Goal: Task Accomplishment & Management: Use online tool/utility

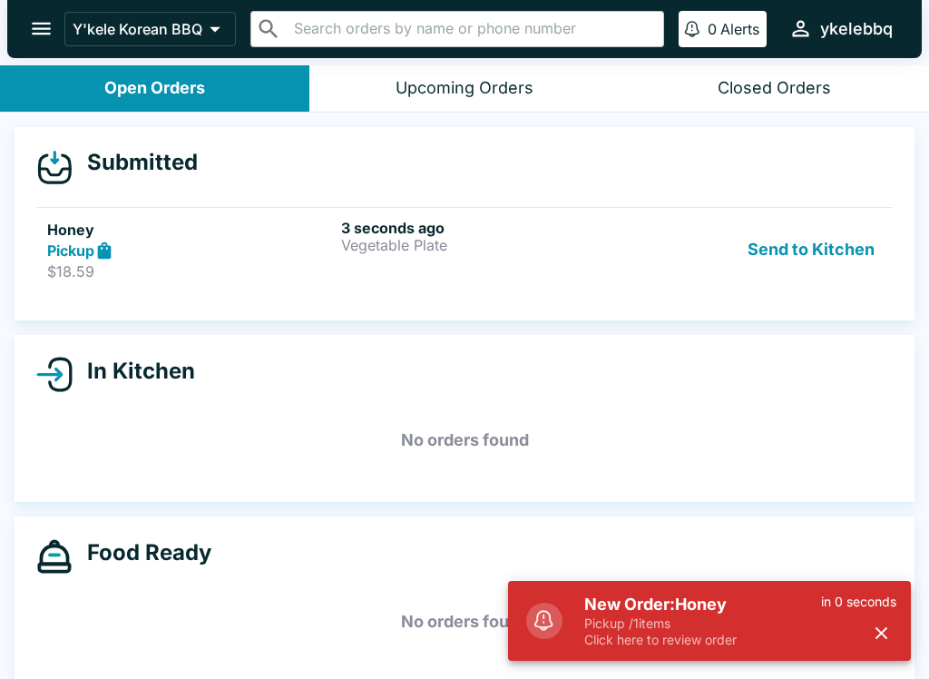
scroll to position [3, 0]
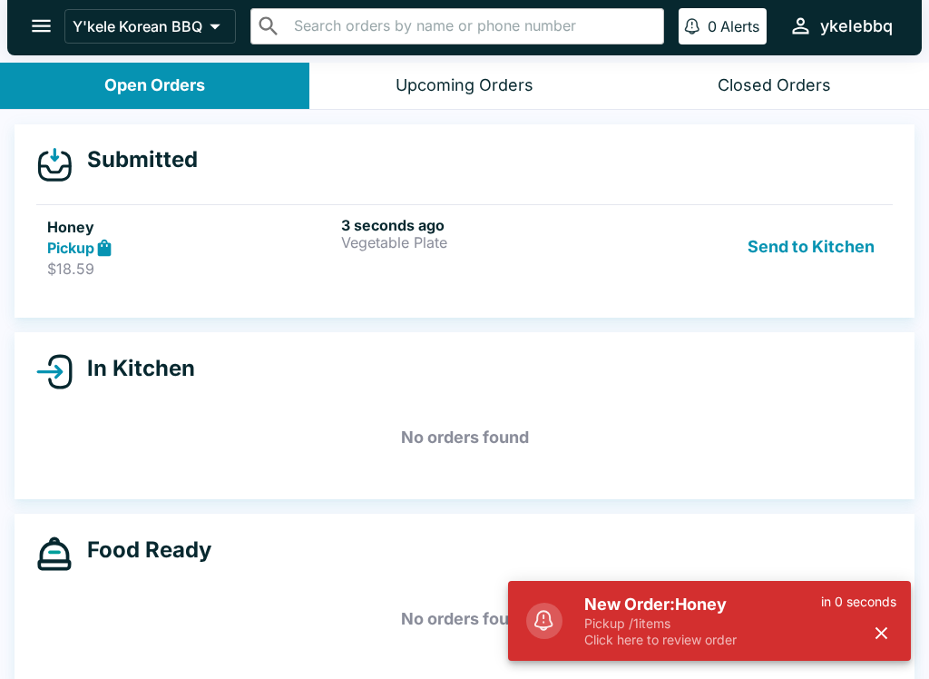
click at [778, 595] on h5 "New Order: Honey" at bounding box center [702, 605] width 237 height 22
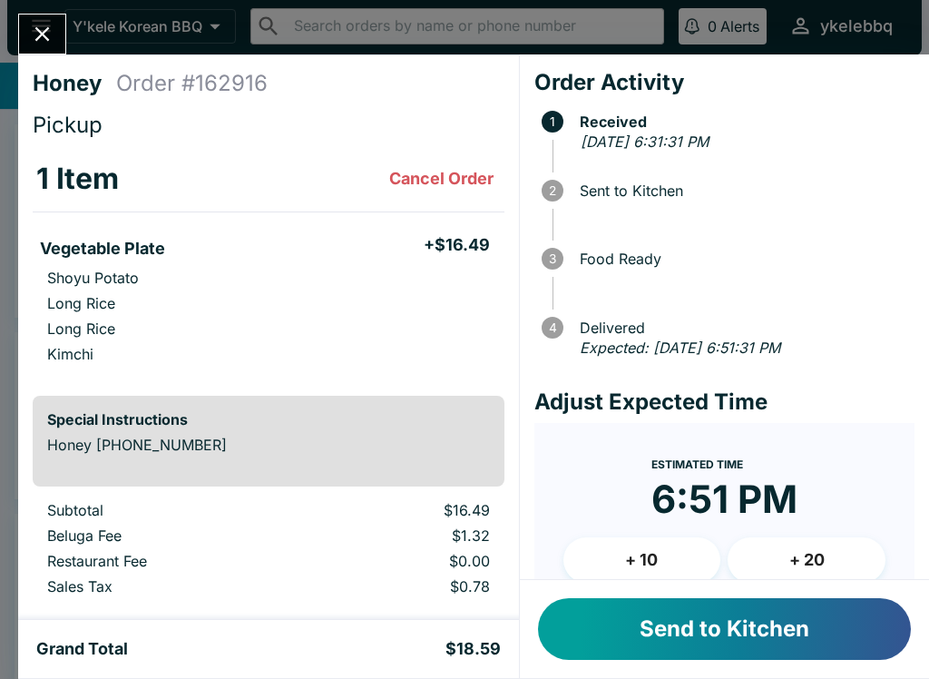
click at [771, 640] on button "Send to Kitchen" at bounding box center [724, 629] width 373 height 62
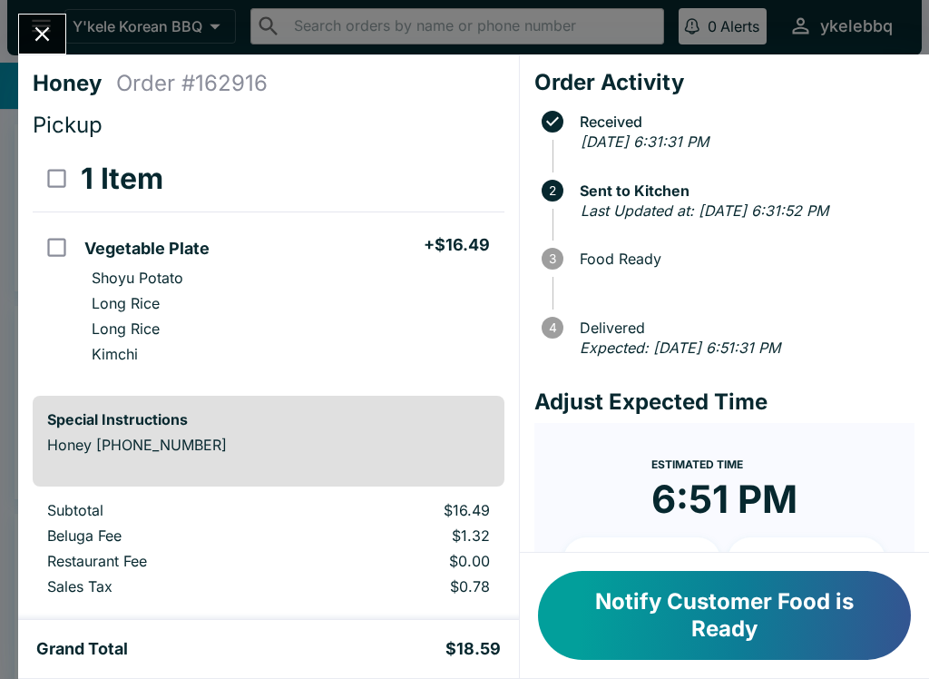
click at [800, 605] on button "Notify Customer Food is Ready" at bounding box center [724, 615] width 373 height 89
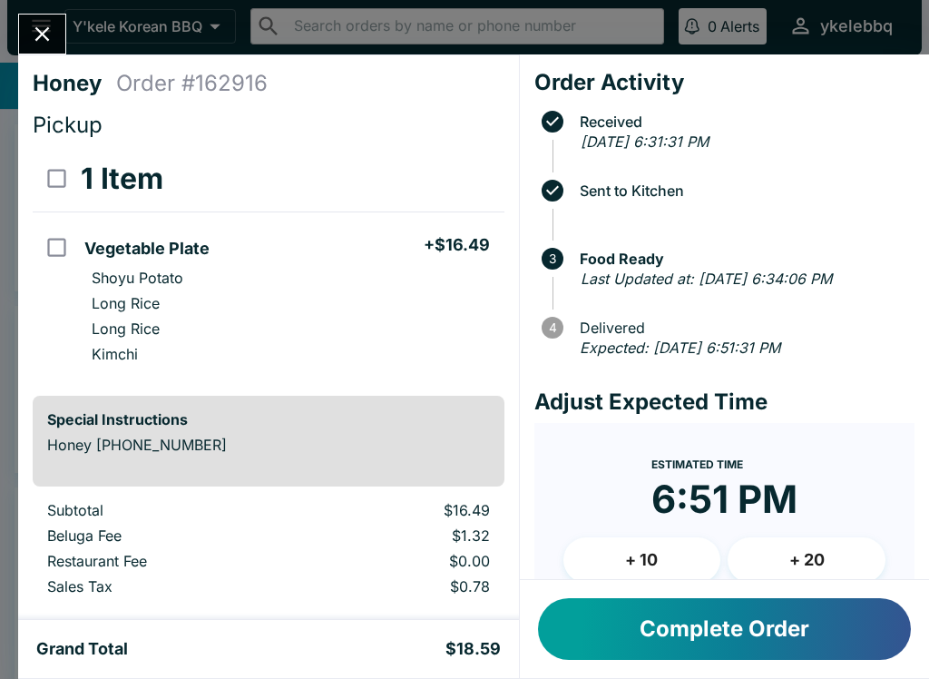
click at [818, 633] on button "Complete Order" at bounding box center [724, 629] width 373 height 62
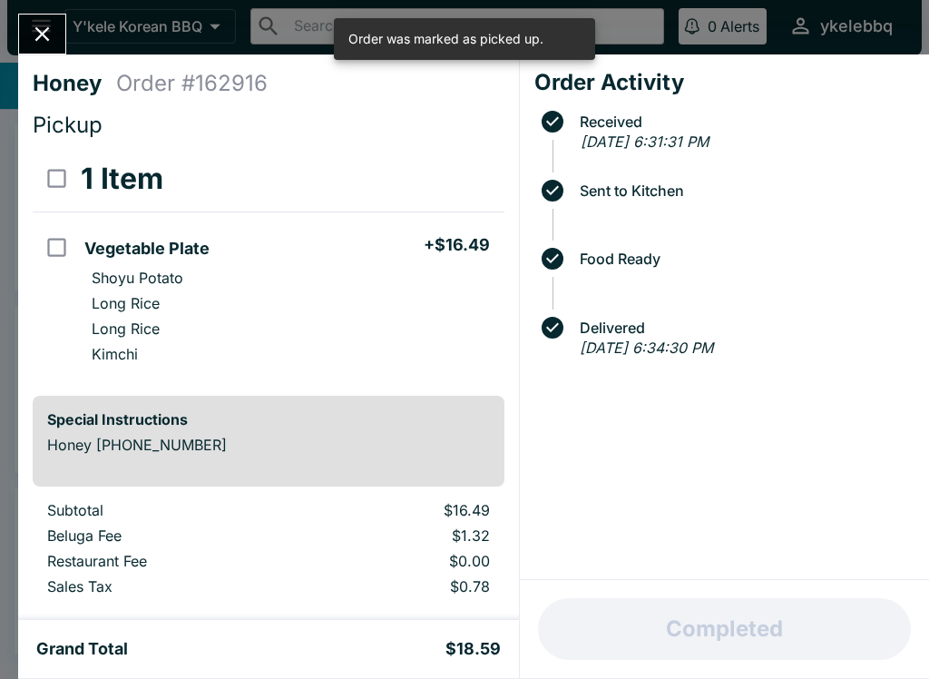
click at [52, 24] on icon "Close" at bounding box center [42, 34] width 25 height 25
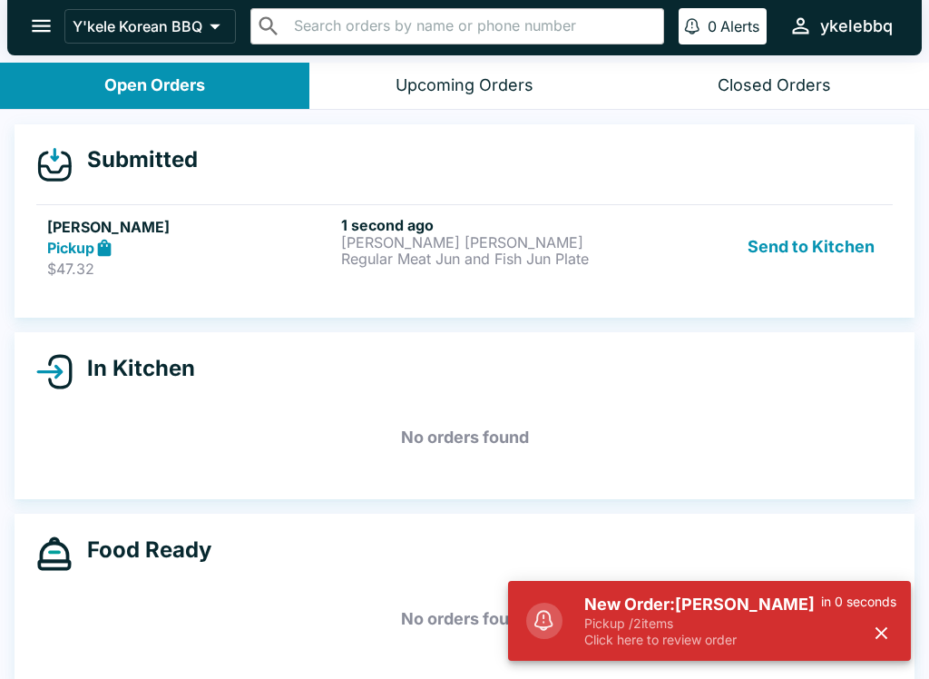
click at [736, 615] on p "Pickup / 2 items" at bounding box center [702, 623] width 237 height 16
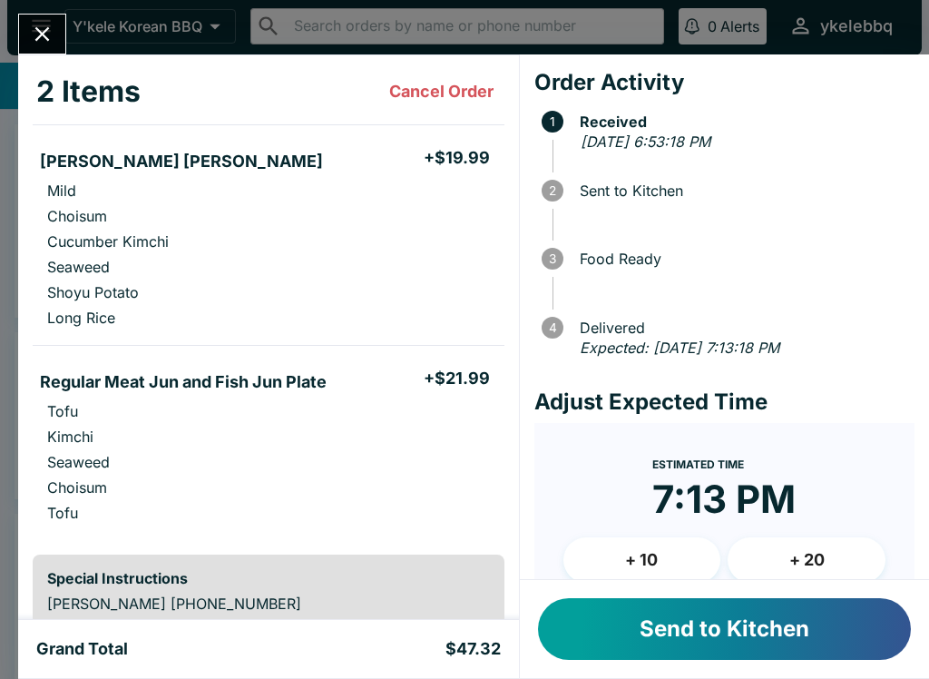
scroll to position [84, 0]
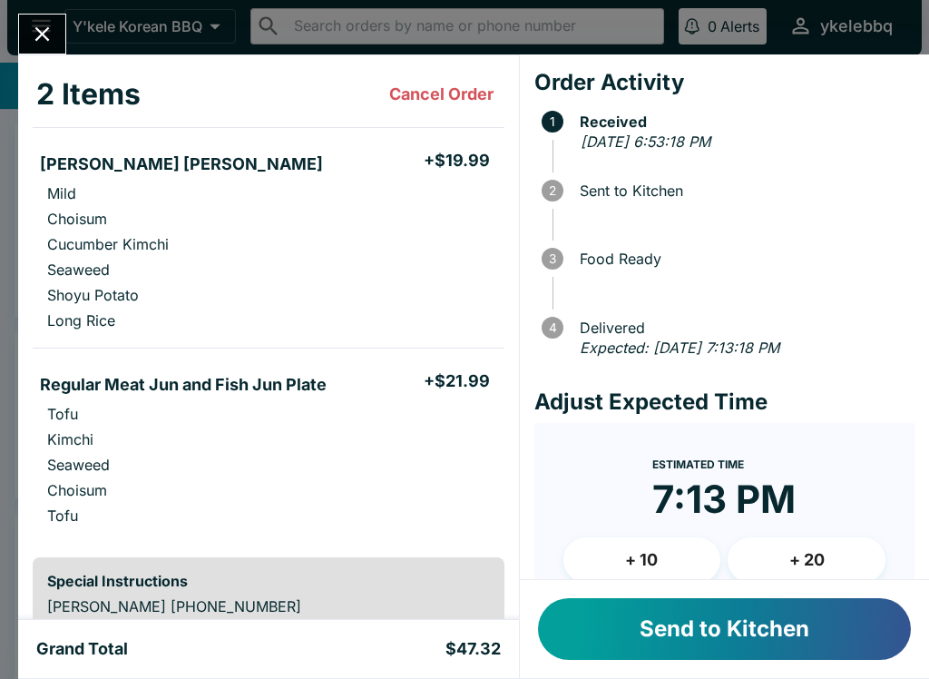
click at [664, 629] on button "Send to Kitchen" at bounding box center [724, 629] width 373 height 62
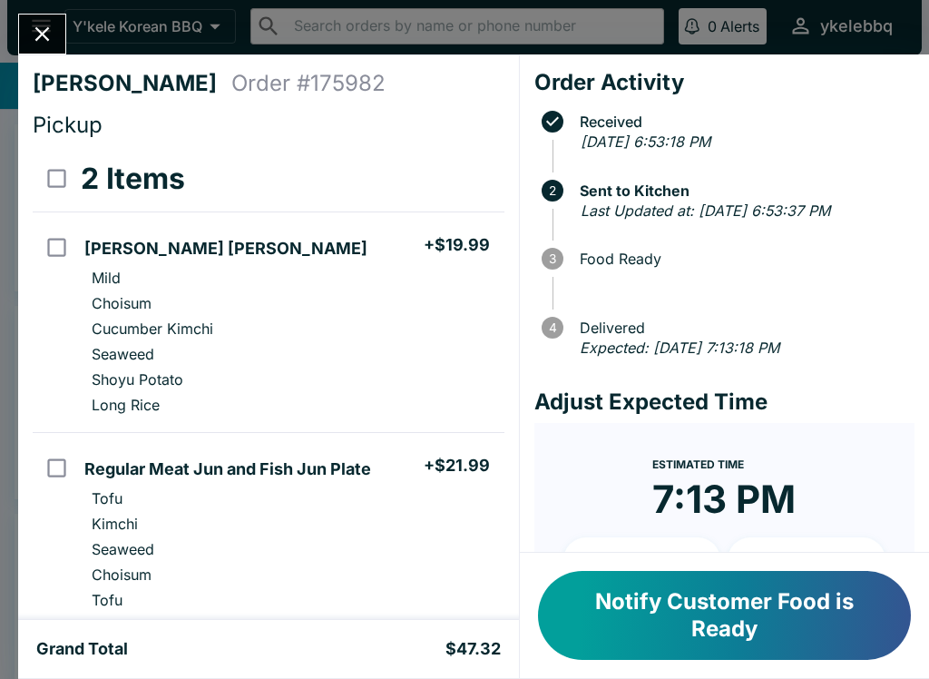
scroll to position [0, 0]
click at [795, 626] on button "Notify Customer Food is Ready" at bounding box center [724, 615] width 373 height 89
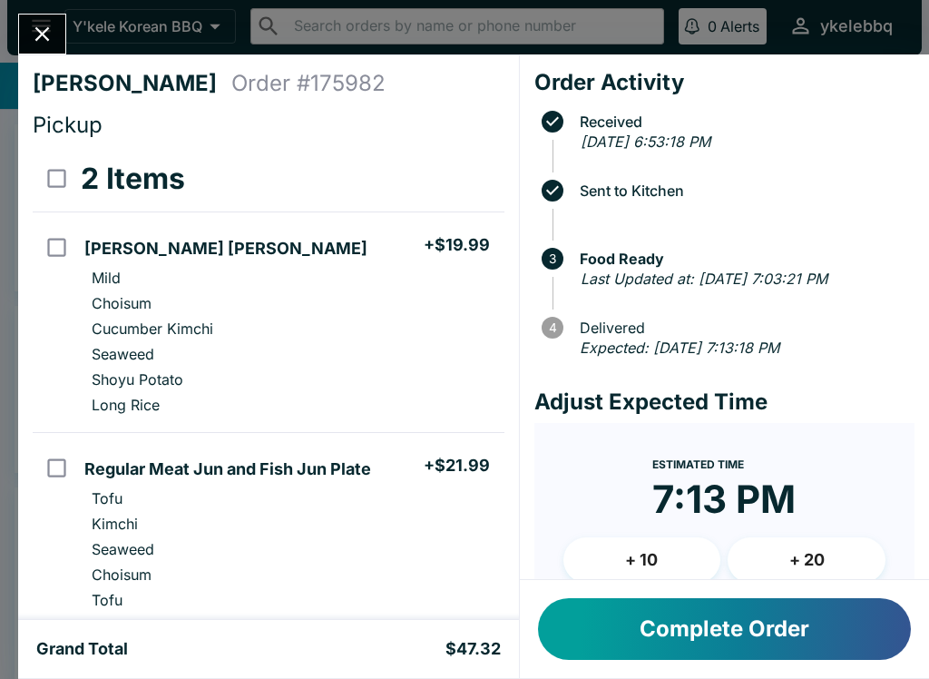
click at [804, 653] on button "Complete Order" at bounding box center [724, 629] width 373 height 62
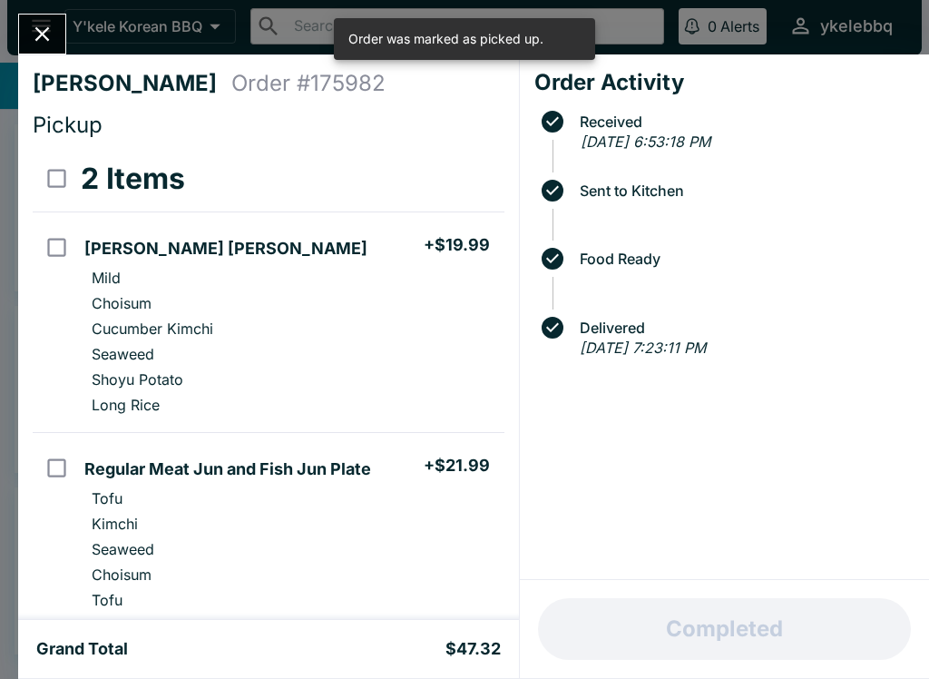
click at [44, 32] on icon "Close" at bounding box center [42, 34] width 15 height 15
